Goal: Transaction & Acquisition: Purchase product/service

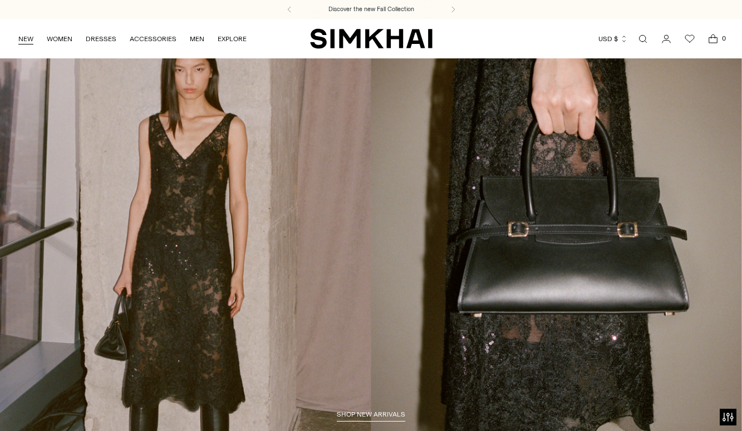
click at [22, 37] on link "NEW" at bounding box center [25, 39] width 15 height 24
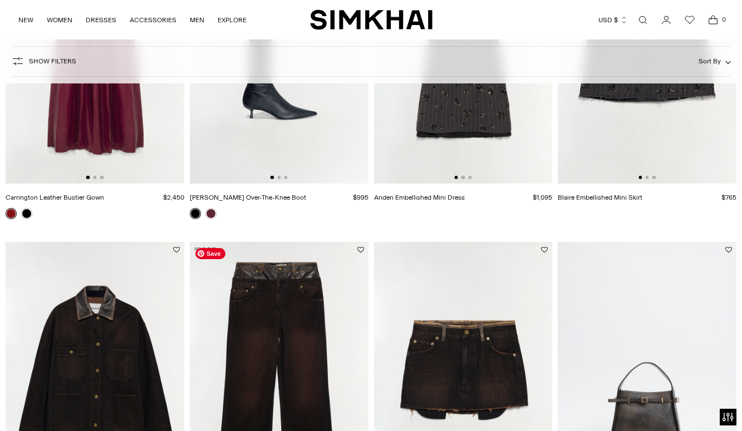
scroll to position [1115, 0]
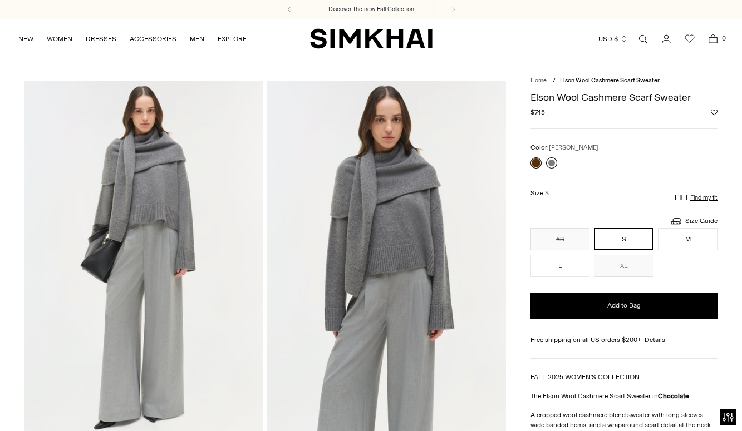
click at [553, 163] on link at bounding box center [551, 163] width 11 height 11
